Goal: Task Accomplishment & Management: Complete application form

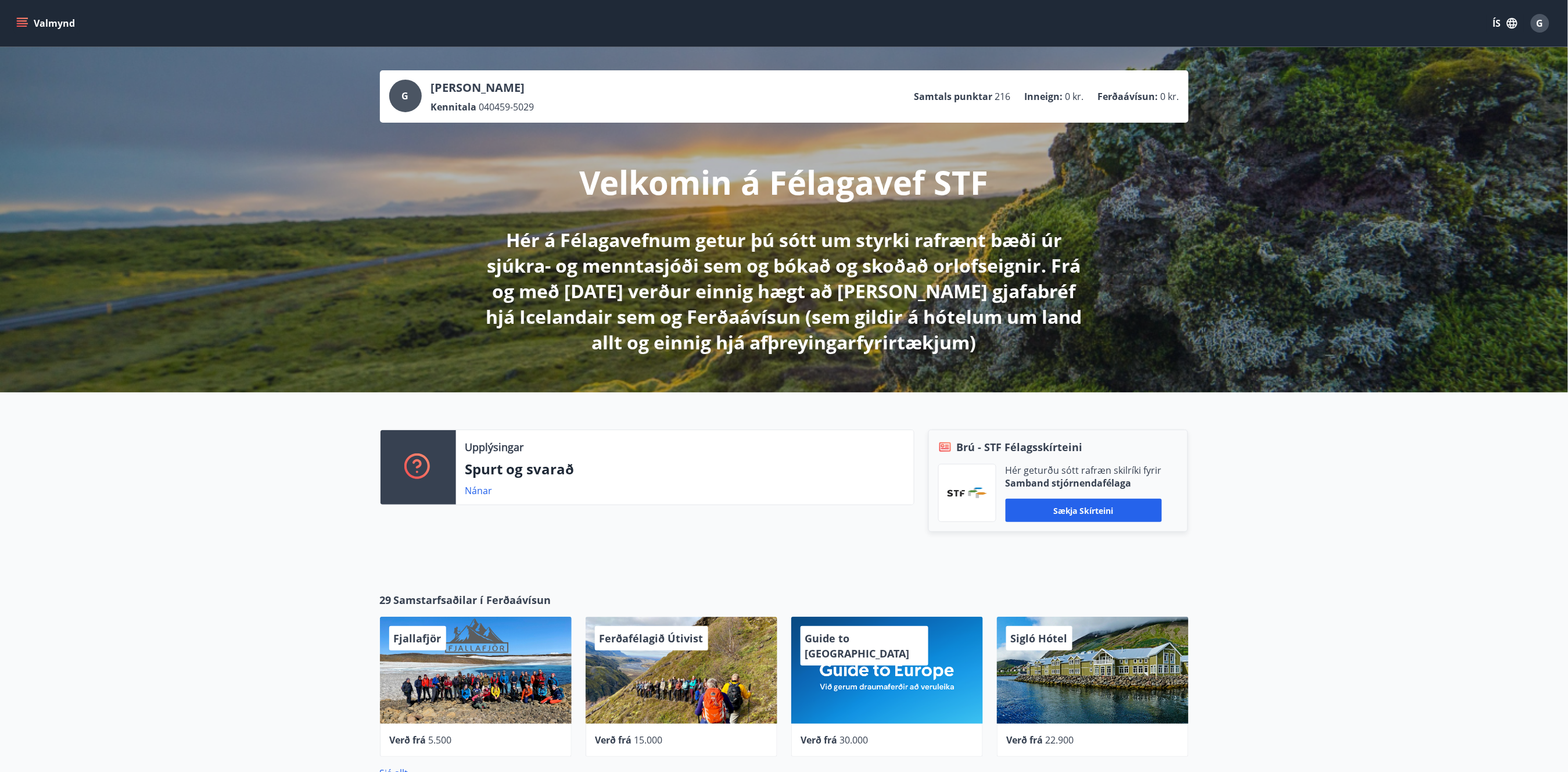
click at [40, 31] on button "Valmynd" at bounding box center [47, 23] width 66 height 21
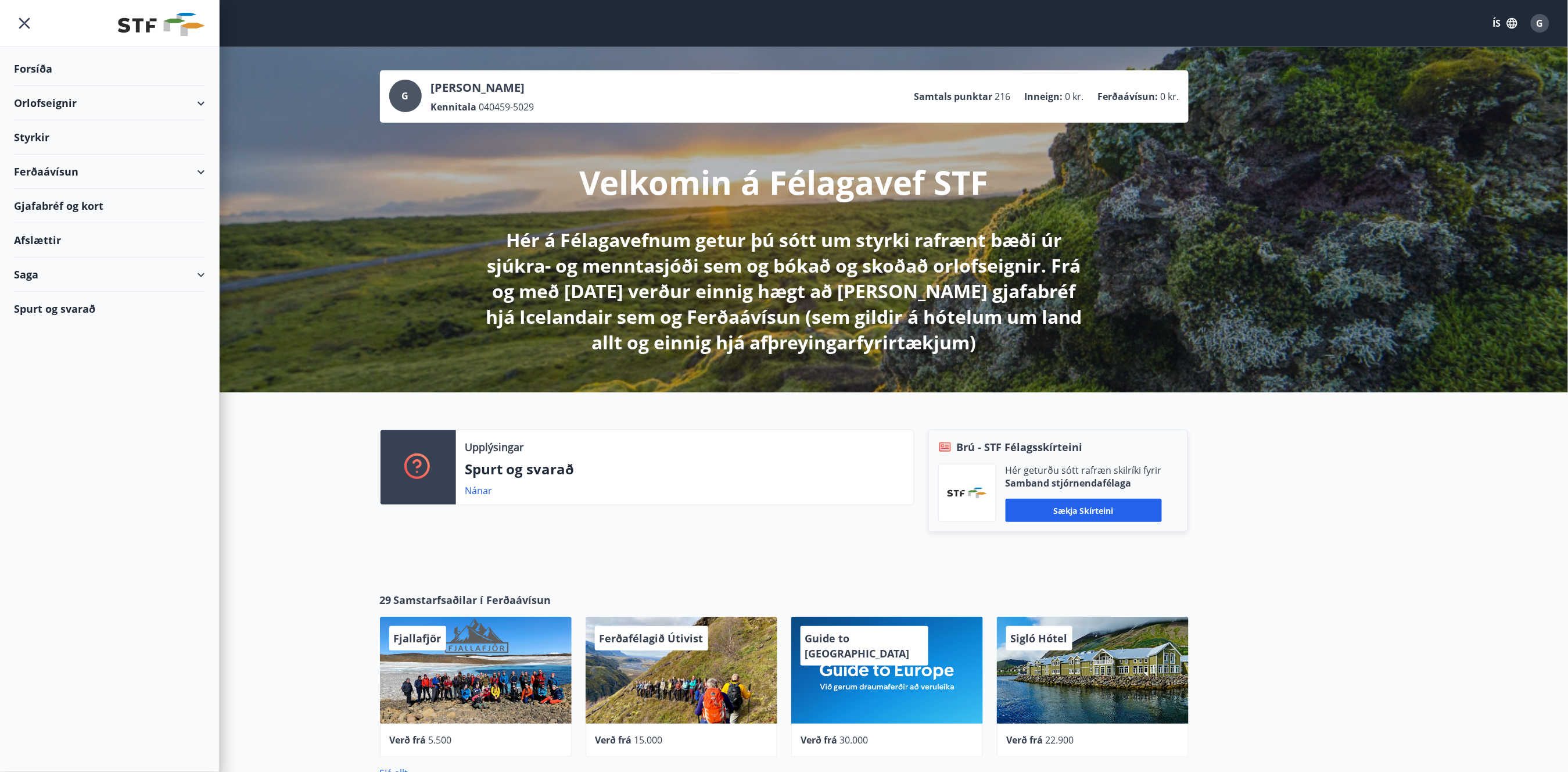
click at [40, 136] on div "Styrkir" at bounding box center [110, 137] width 191 height 34
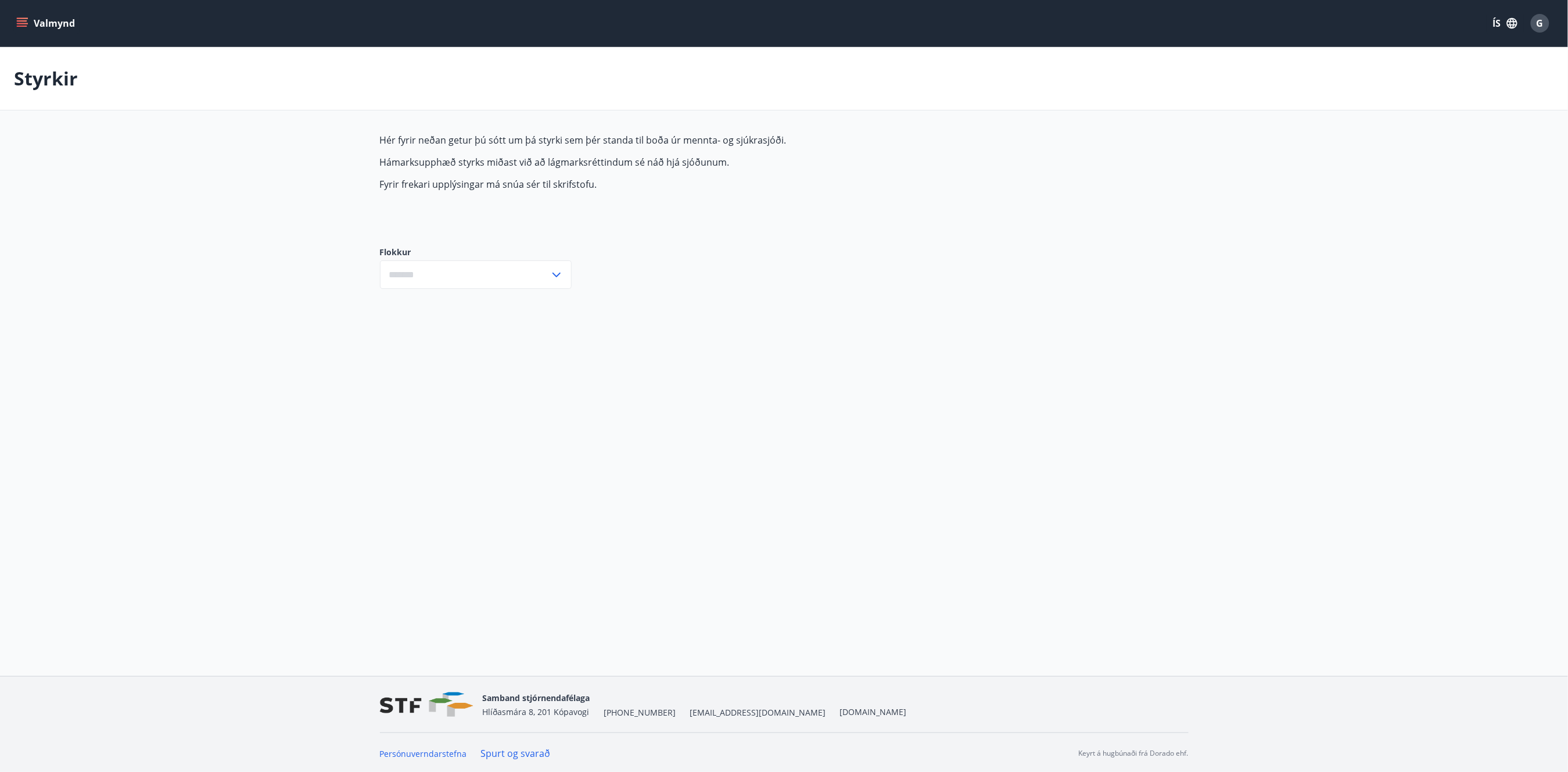
type input "***"
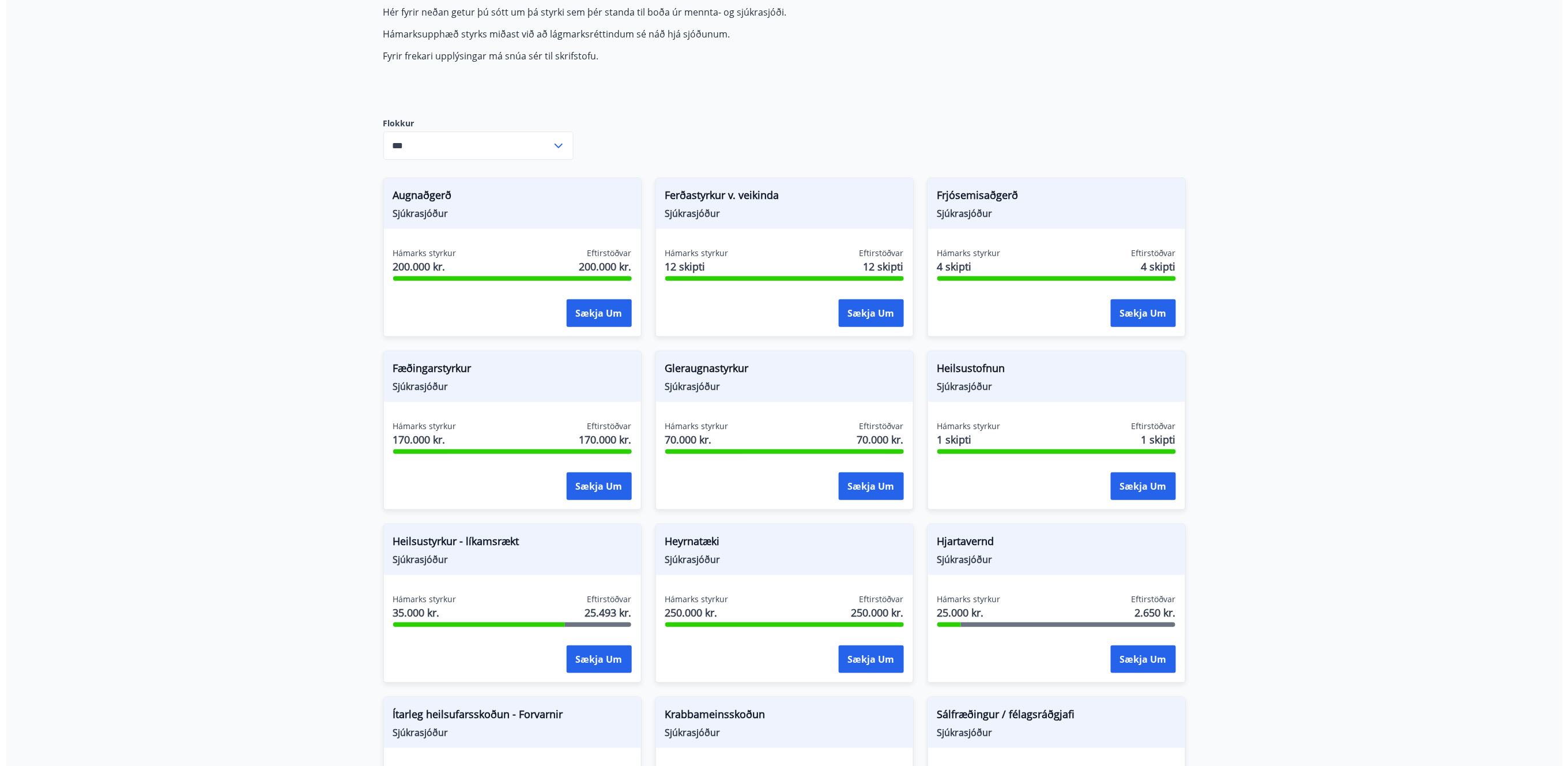
scroll to position [153, 0]
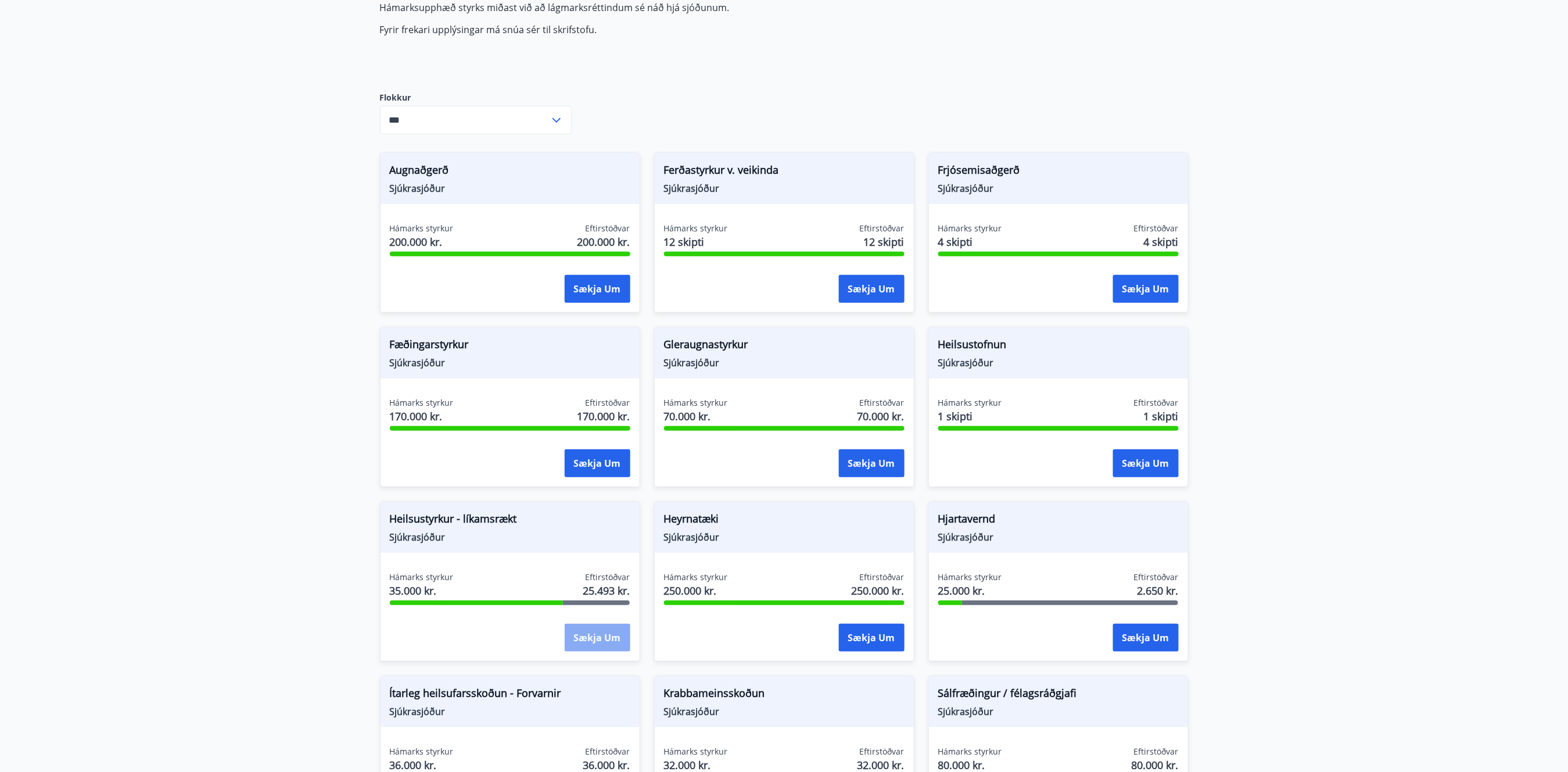
click at [593, 629] on button "Sækja um" at bounding box center [598, 637] width 66 height 28
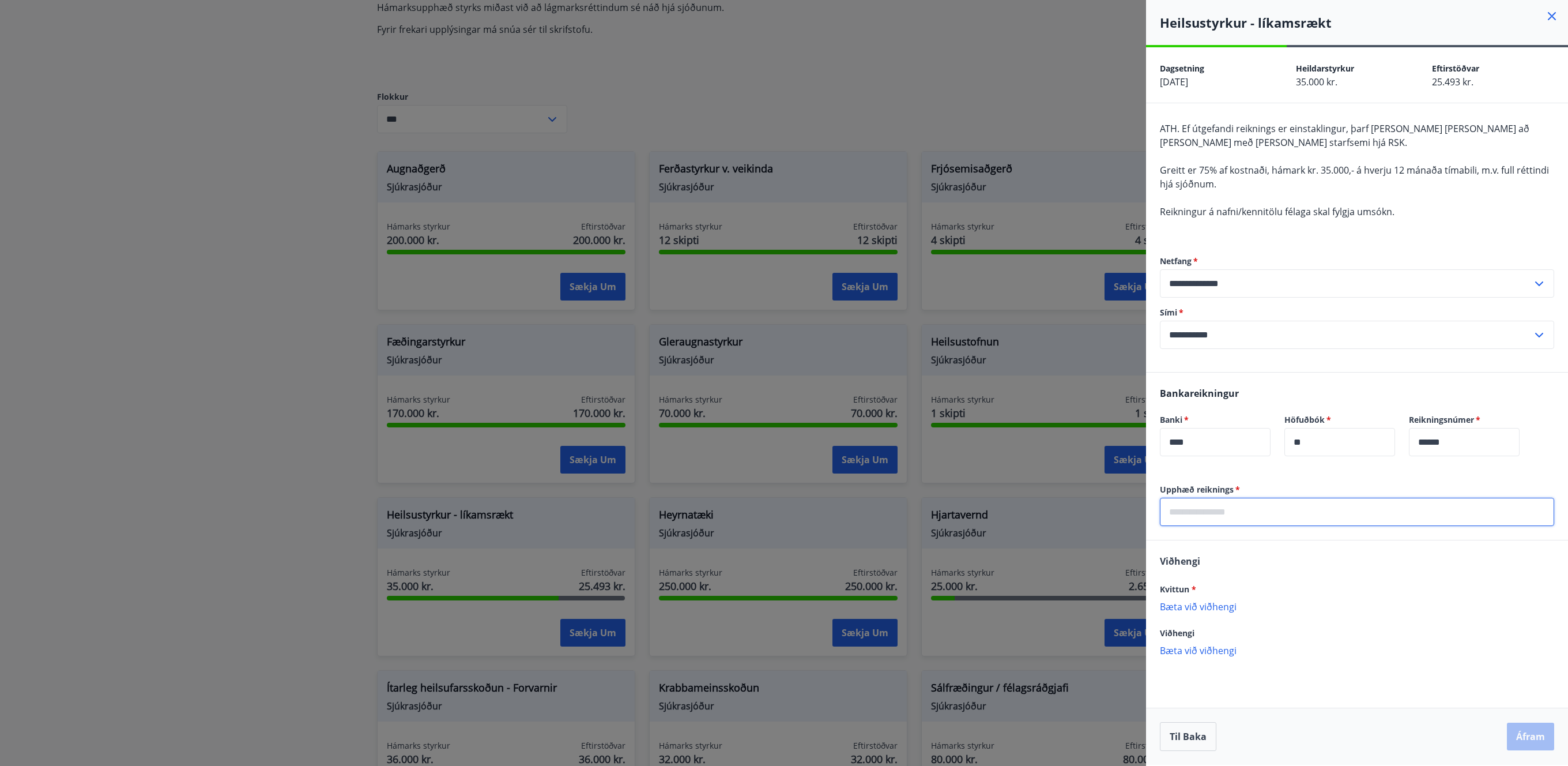
click at [1285, 511] on input "text" at bounding box center [1357, 511] width 394 height 28
type input "*****"
click at [1316, 550] on div "Viðhengi Kvittun * Bæta við viðhengi Viðhengi er nauðsynlegt! Viðhengi Bæta við…" at bounding box center [1357, 610] width 422 height 141
click at [1214, 600] on div "Kvittun * Bæta við viðhengi Viðhengi er nauðsynlegt!" at bounding box center [1357, 603] width 394 height 41
click at [1215, 607] on p "Bæta við viðhengi" at bounding box center [1357, 606] width 394 height 12
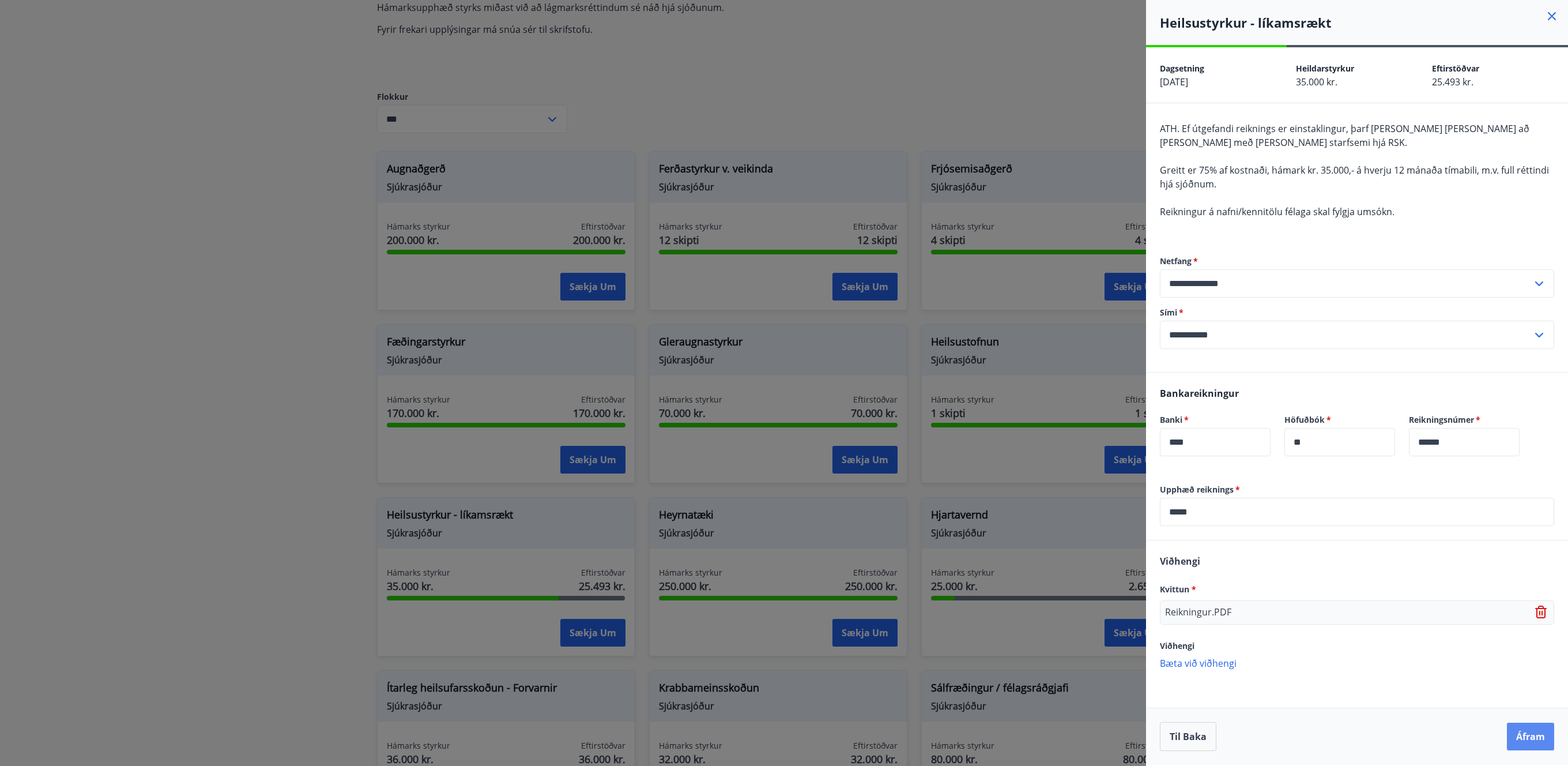
click at [1522, 734] on button "Áfram" at bounding box center [1531, 736] width 47 height 27
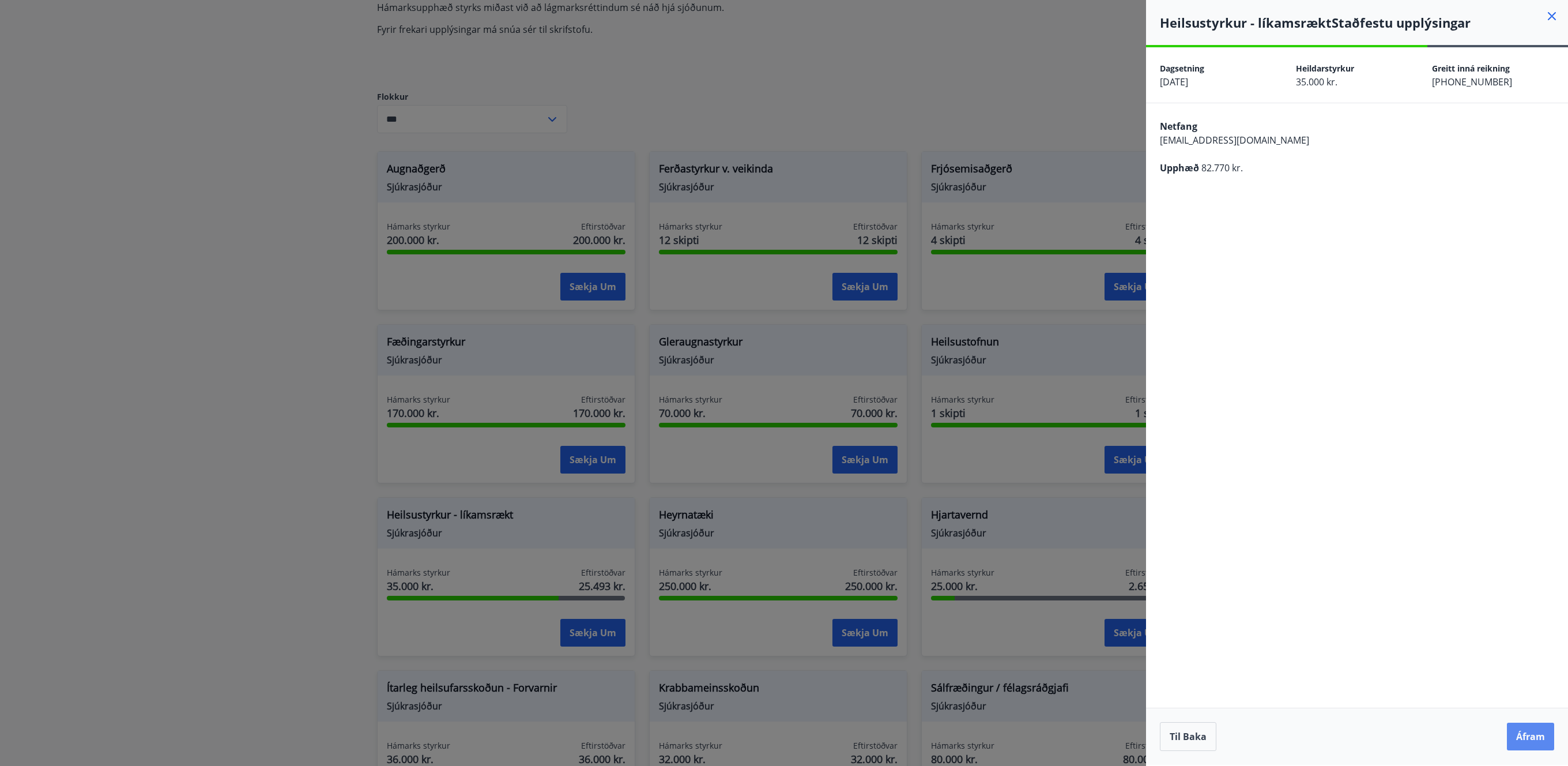
click at [1529, 741] on button "Áfram" at bounding box center [1531, 736] width 47 height 27
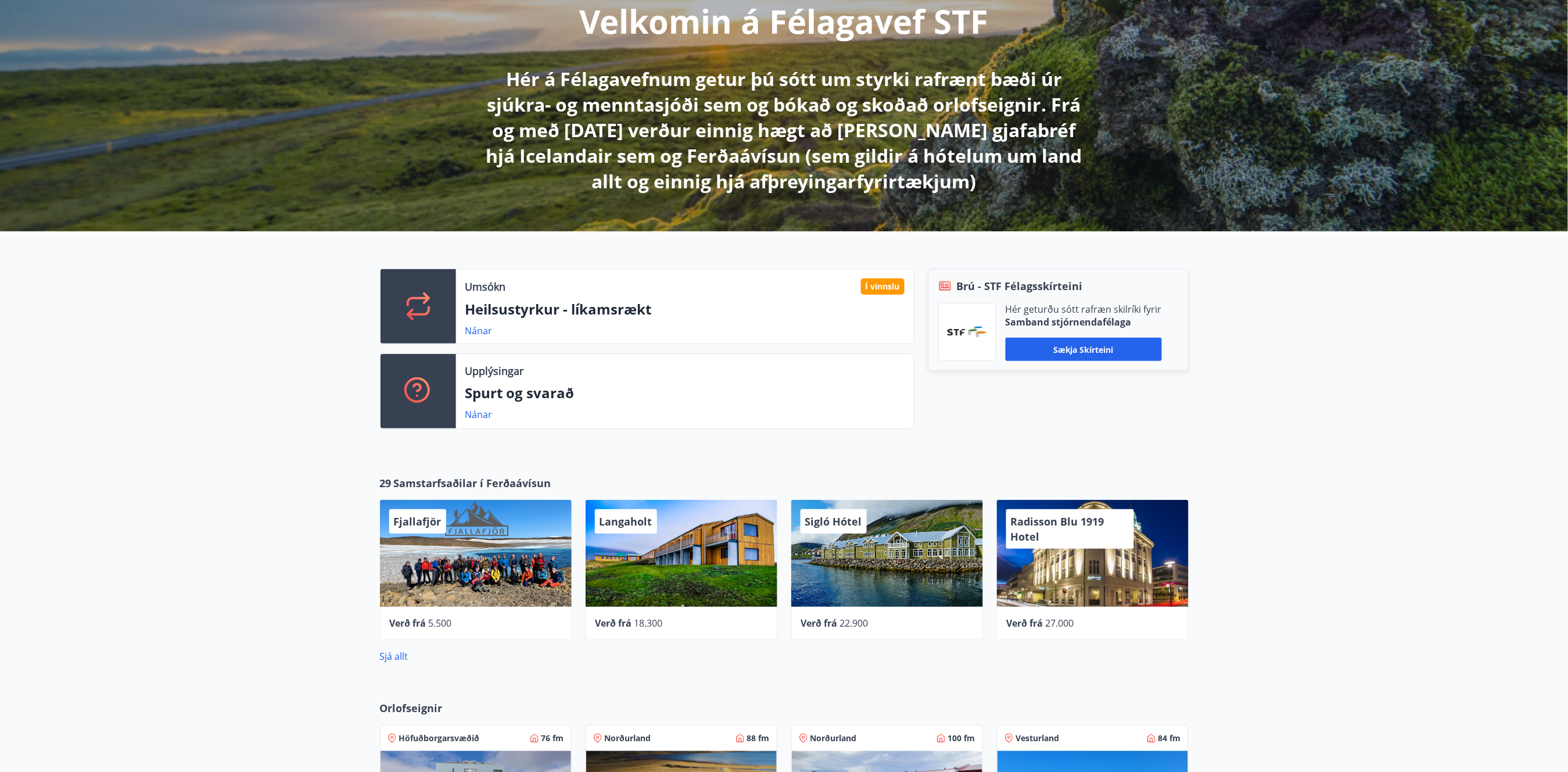
scroll to position [105, 0]
